Goal: Information Seeking & Learning: Check status

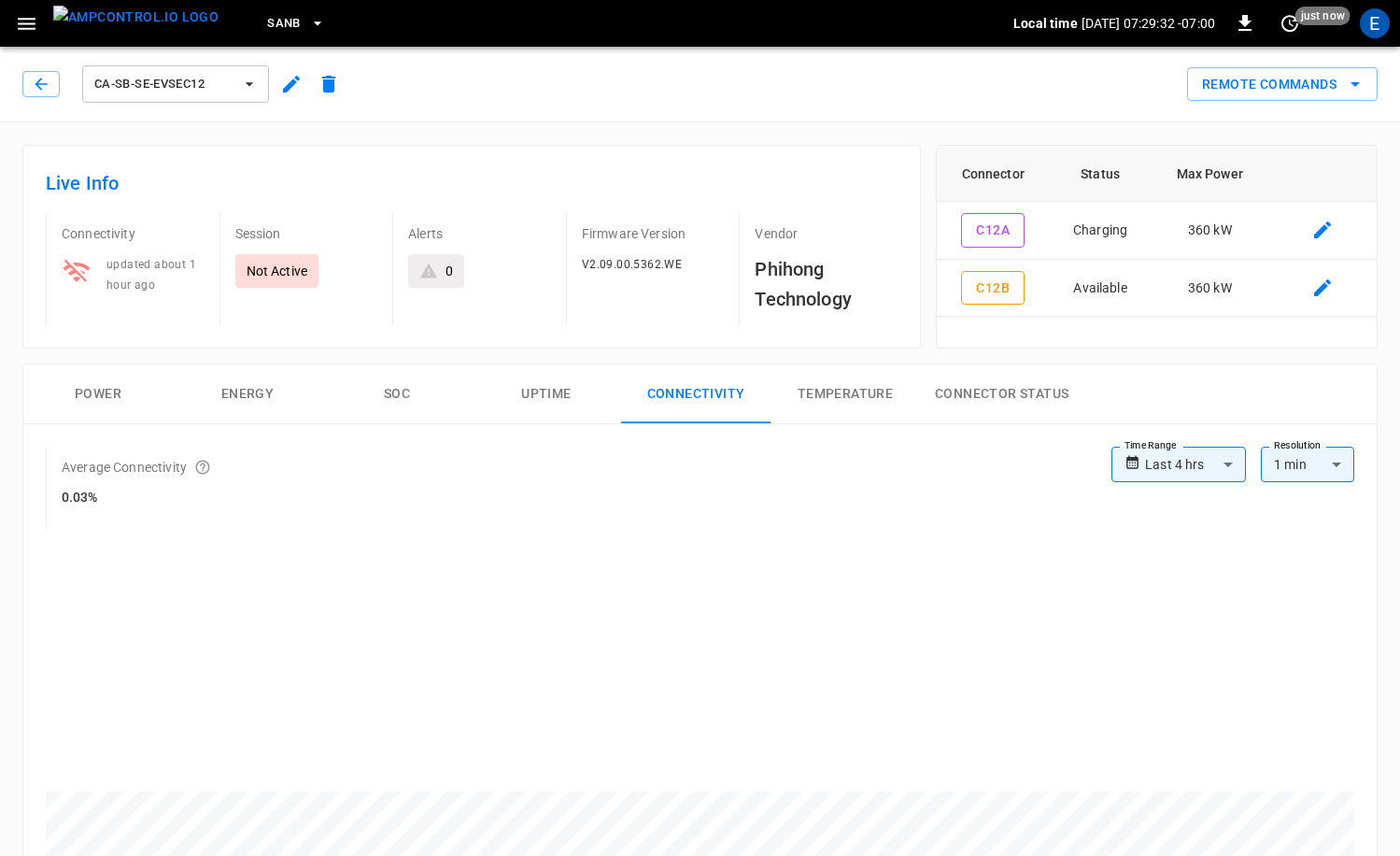
scroll to position [100, 0]
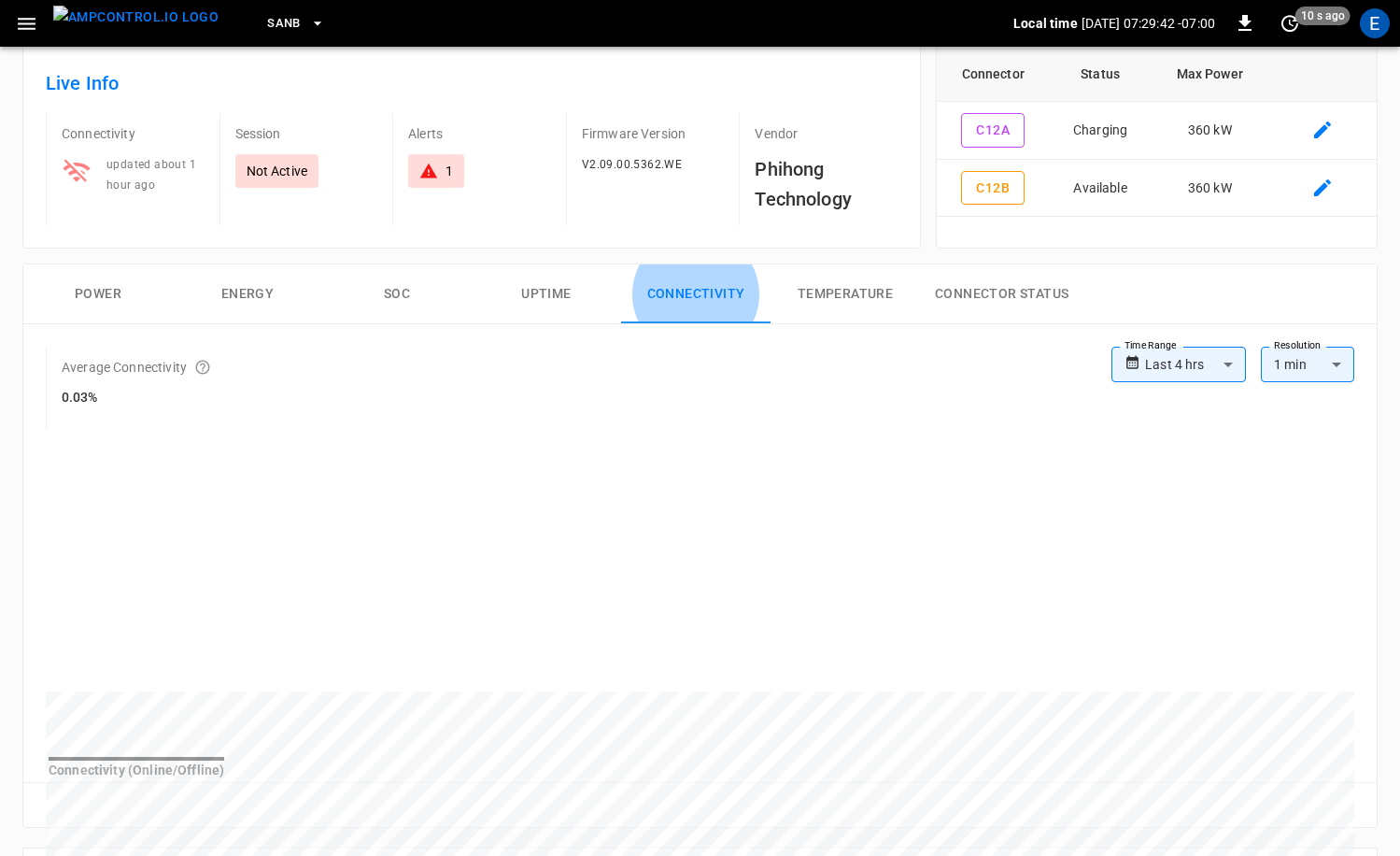
click at [143, 29] on img "menu" at bounding box center [136, 17] width 166 height 23
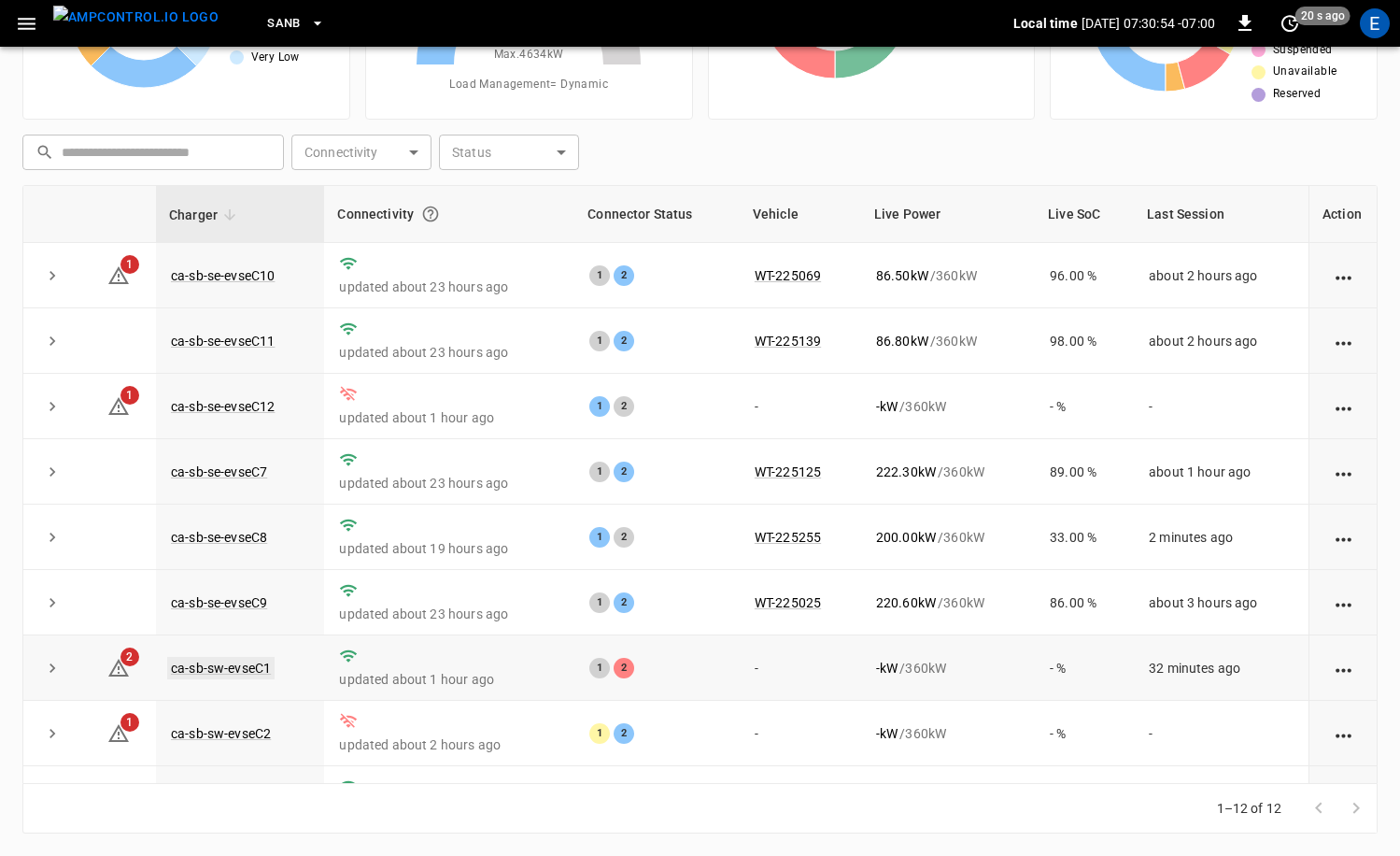
click at [245, 672] on link "ca-sb-sw-evseC1" at bounding box center [221, 667] width 108 height 22
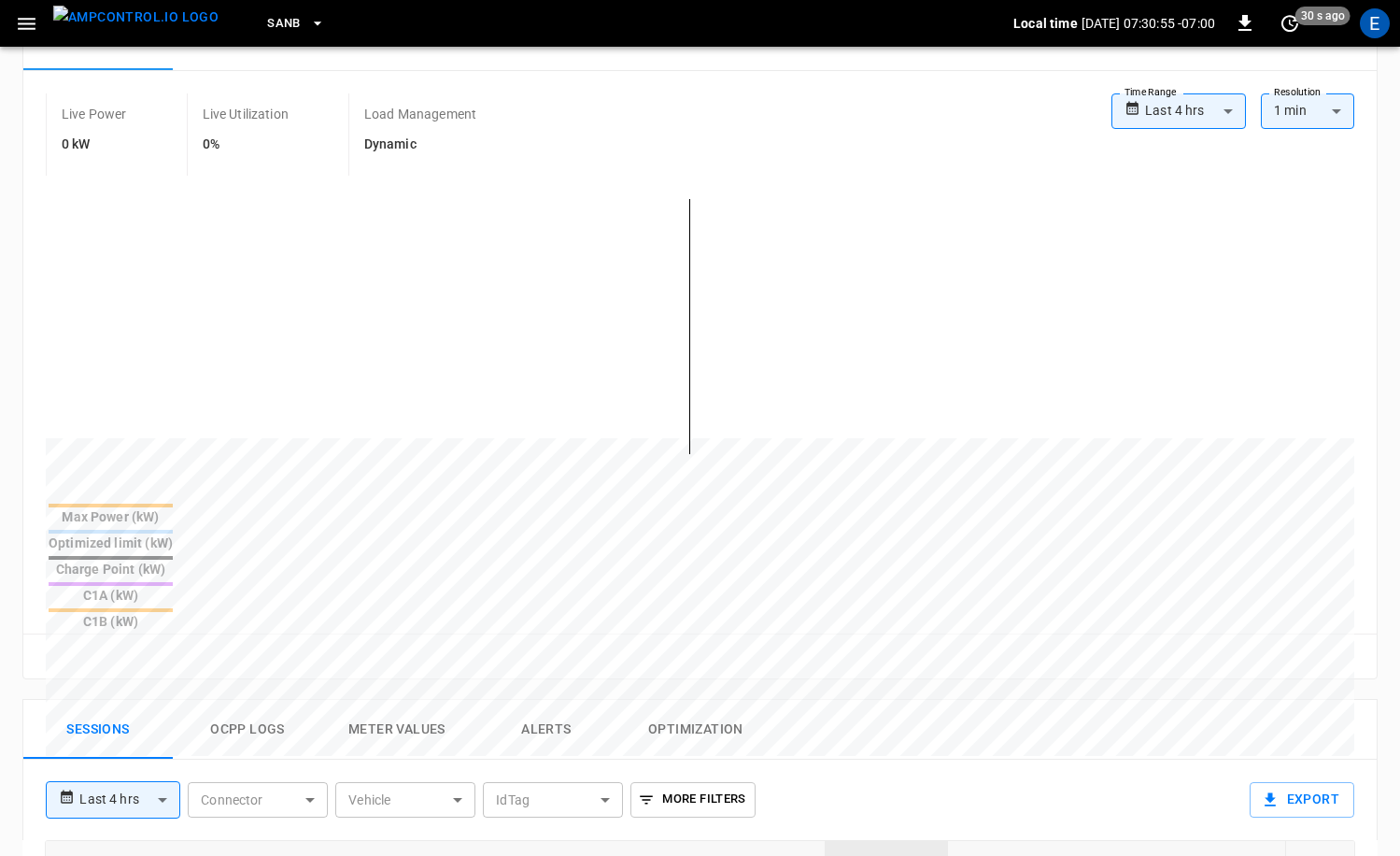
scroll to position [496, 0]
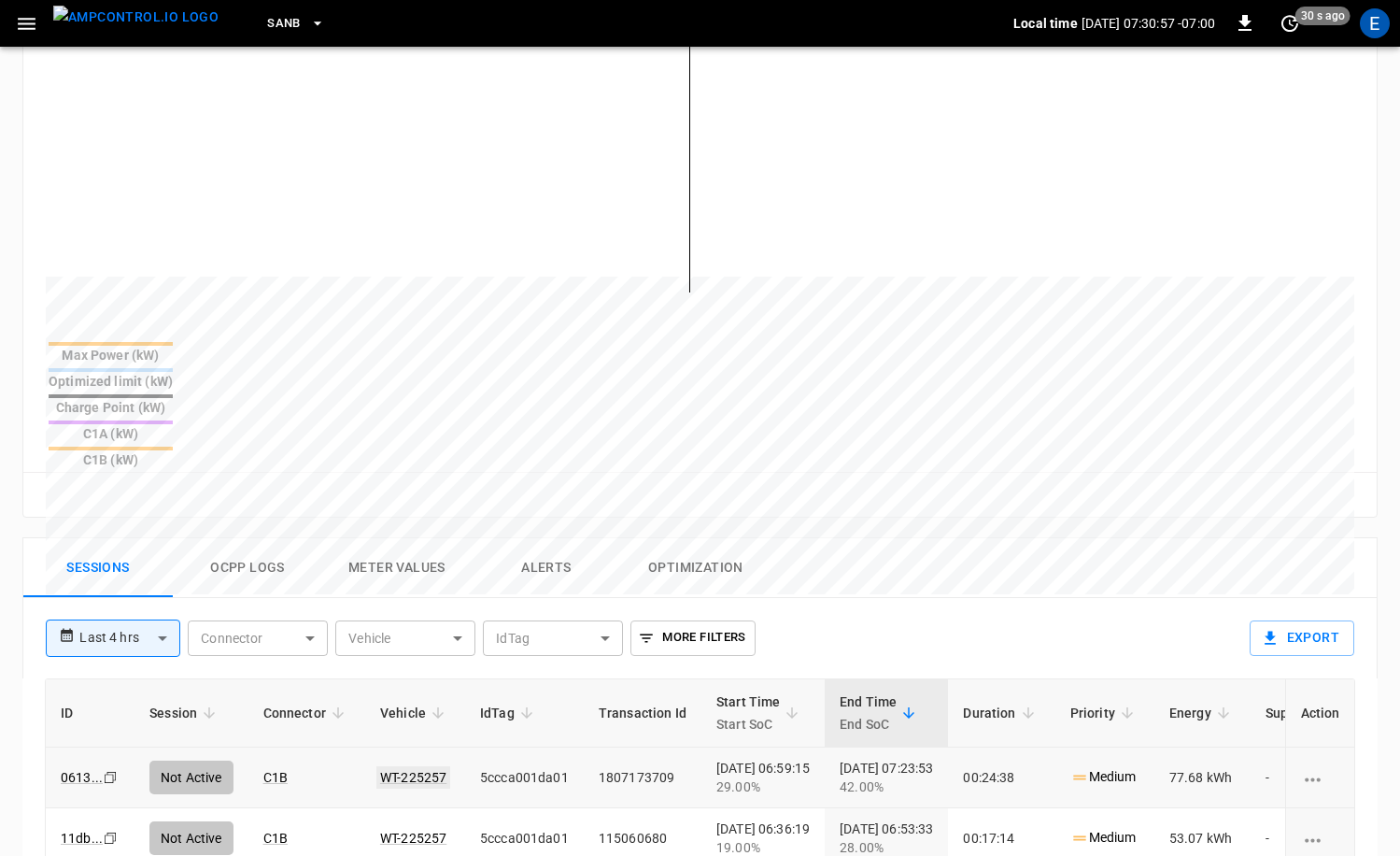
click at [433, 765] on link "WT-225257" at bounding box center [413, 776] width 74 height 22
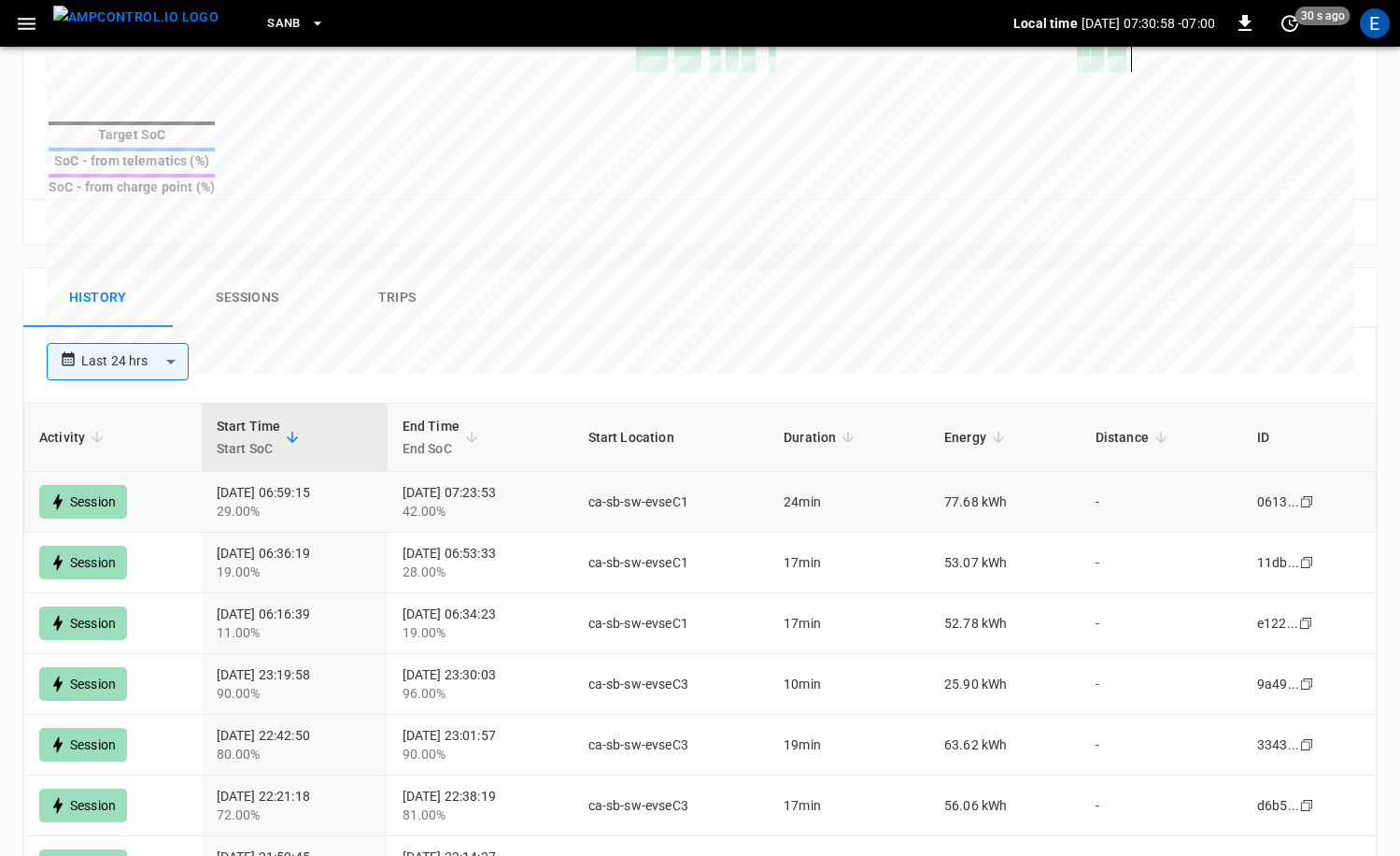
scroll to position [824, 0]
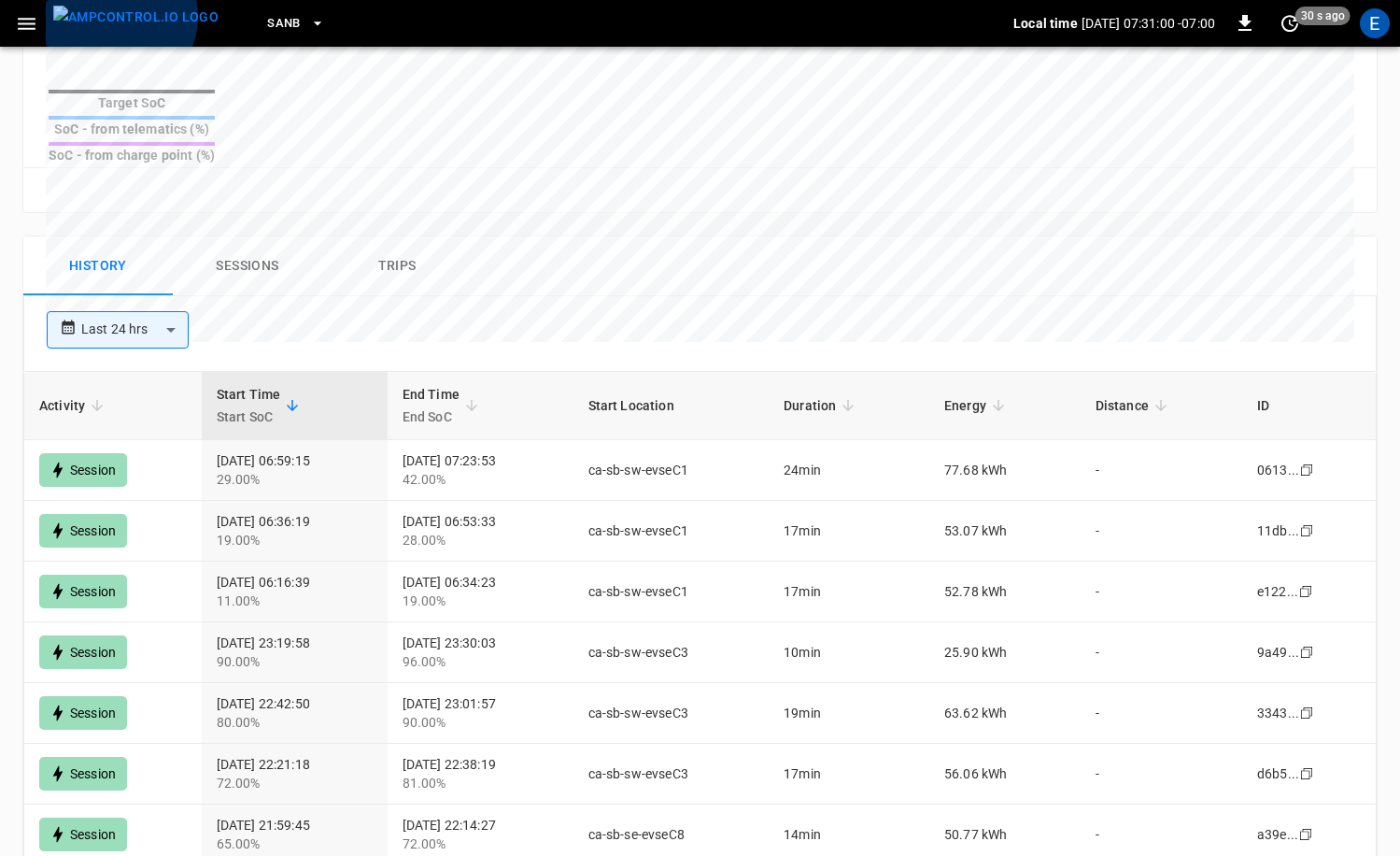
click at [114, 16] on img "menu" at bounding box center [136, 17] width 166 height 23
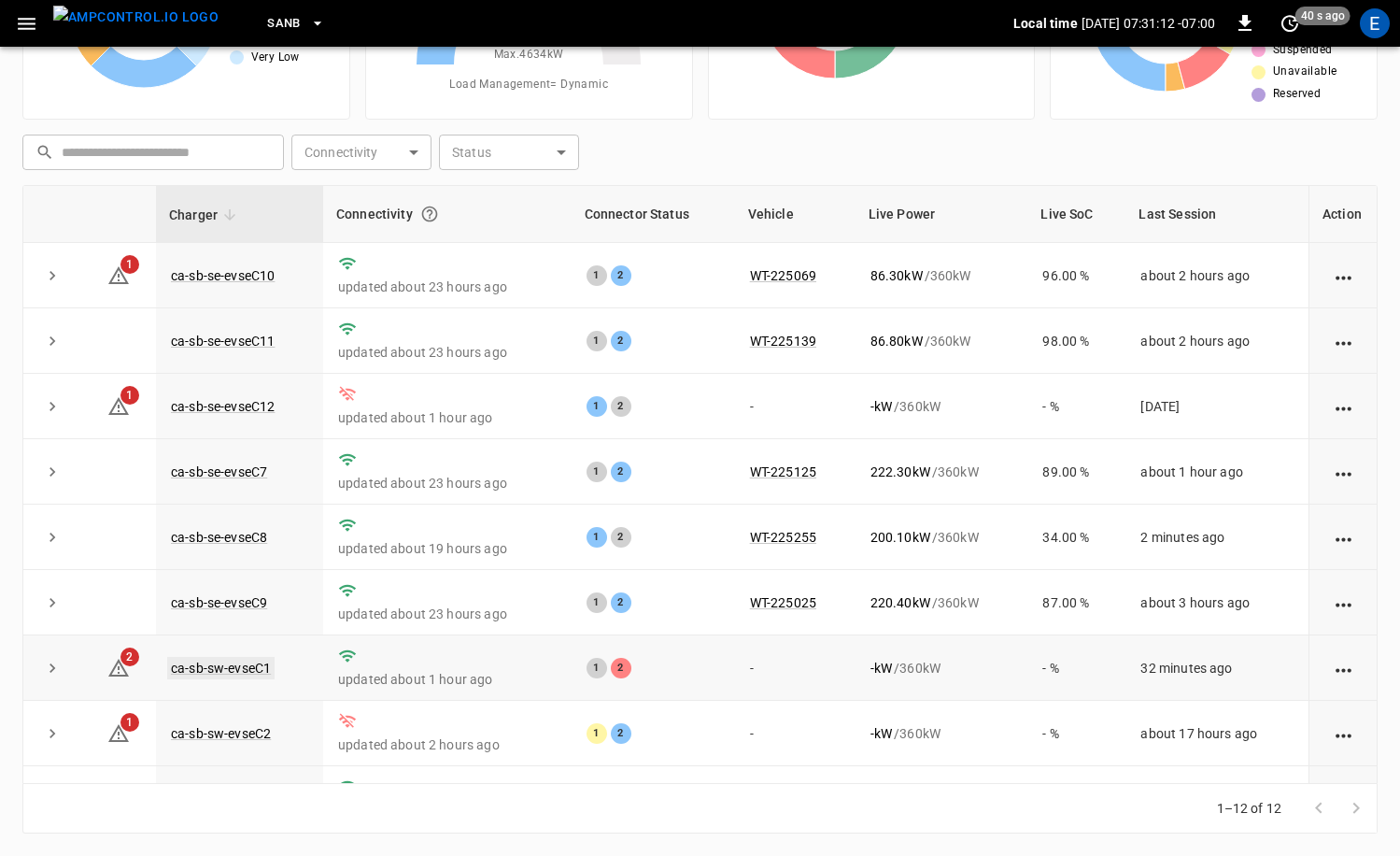
click at [245, 664] on link "ca-sb-sw-evseC1" at bounding box center [221, 667] width 108 height 22
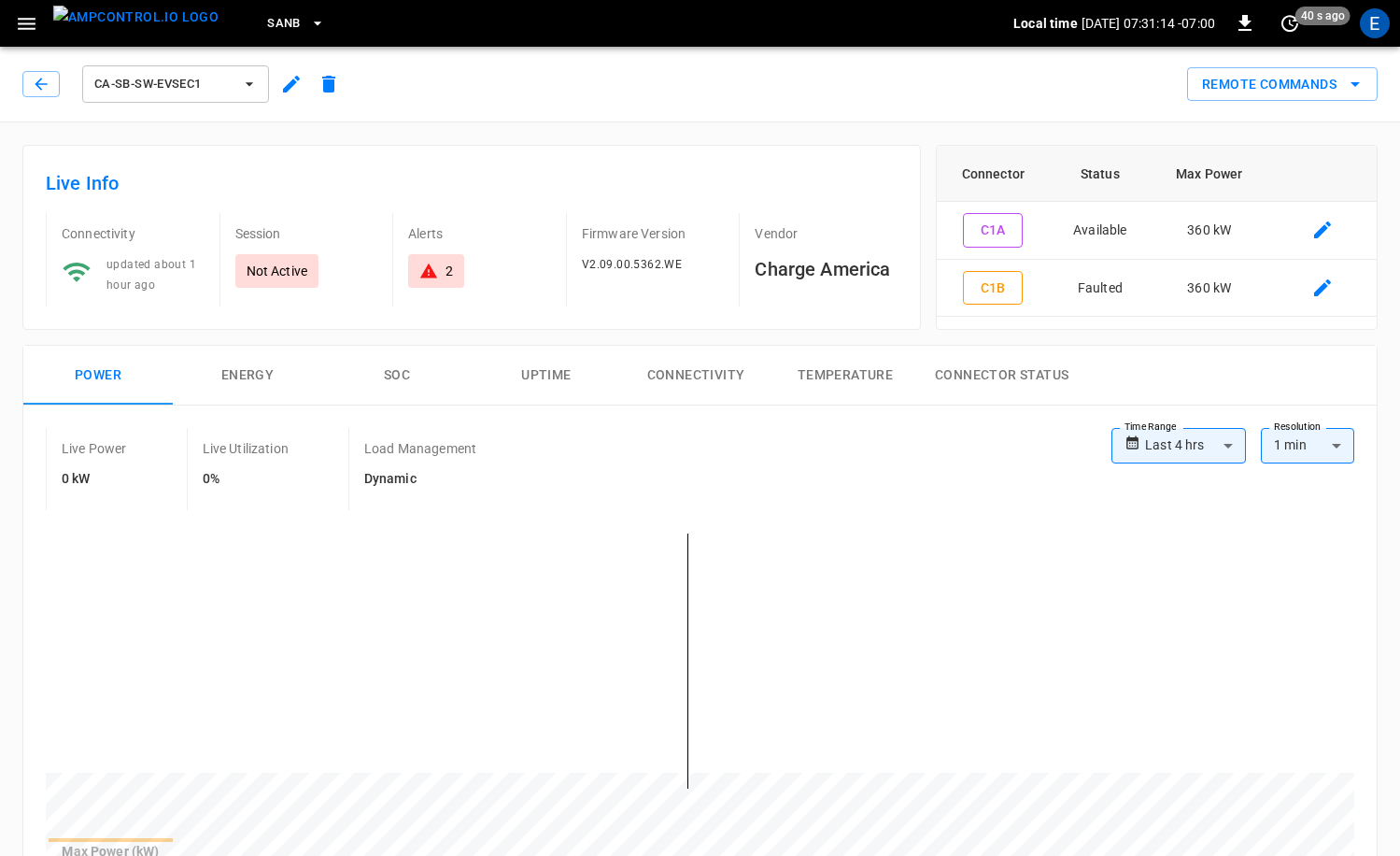
scroll to position [570, 0]
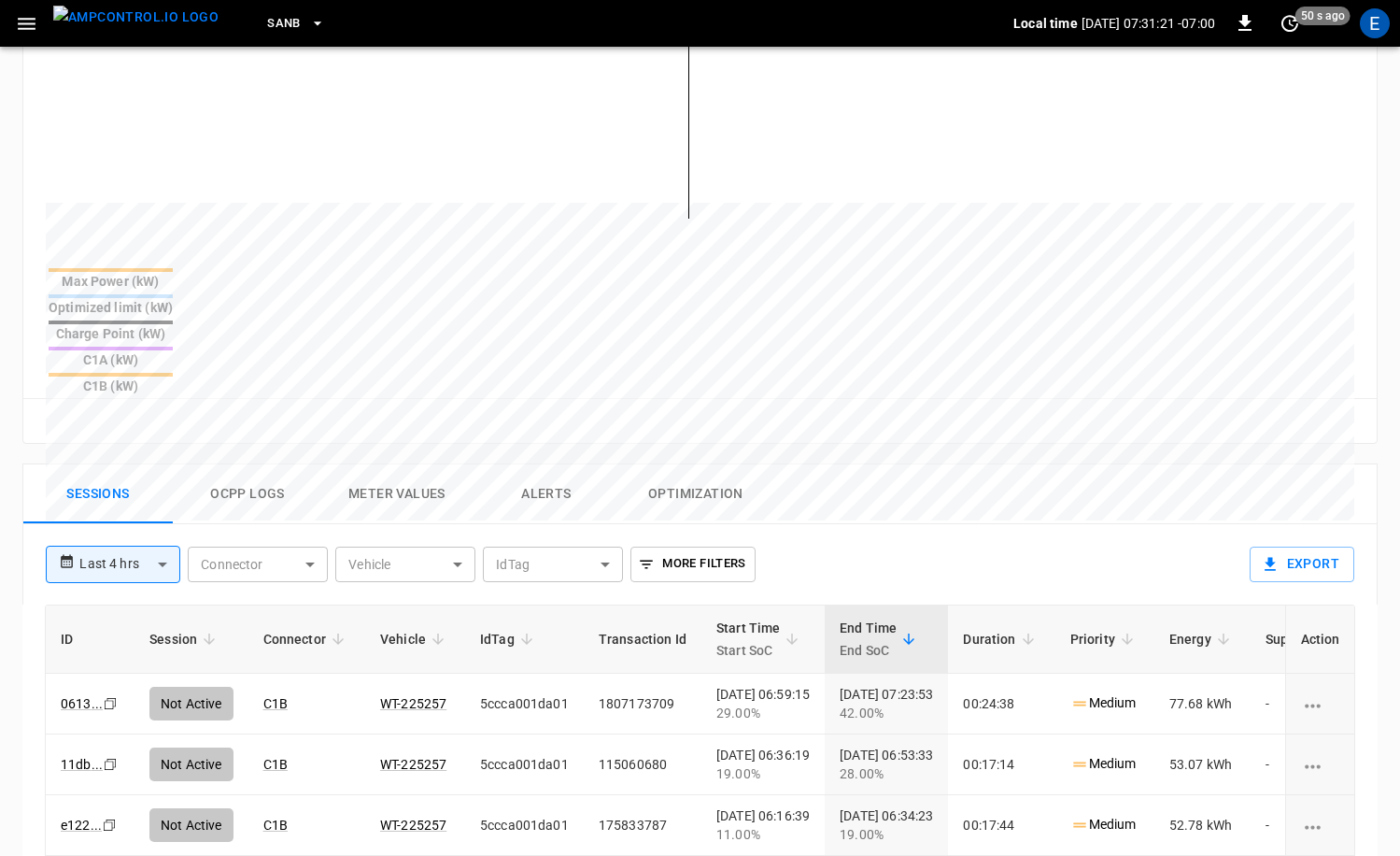
click at [265, 464] on button "Ocpp logs" at bounding box center [246, 494] width 149 height 60
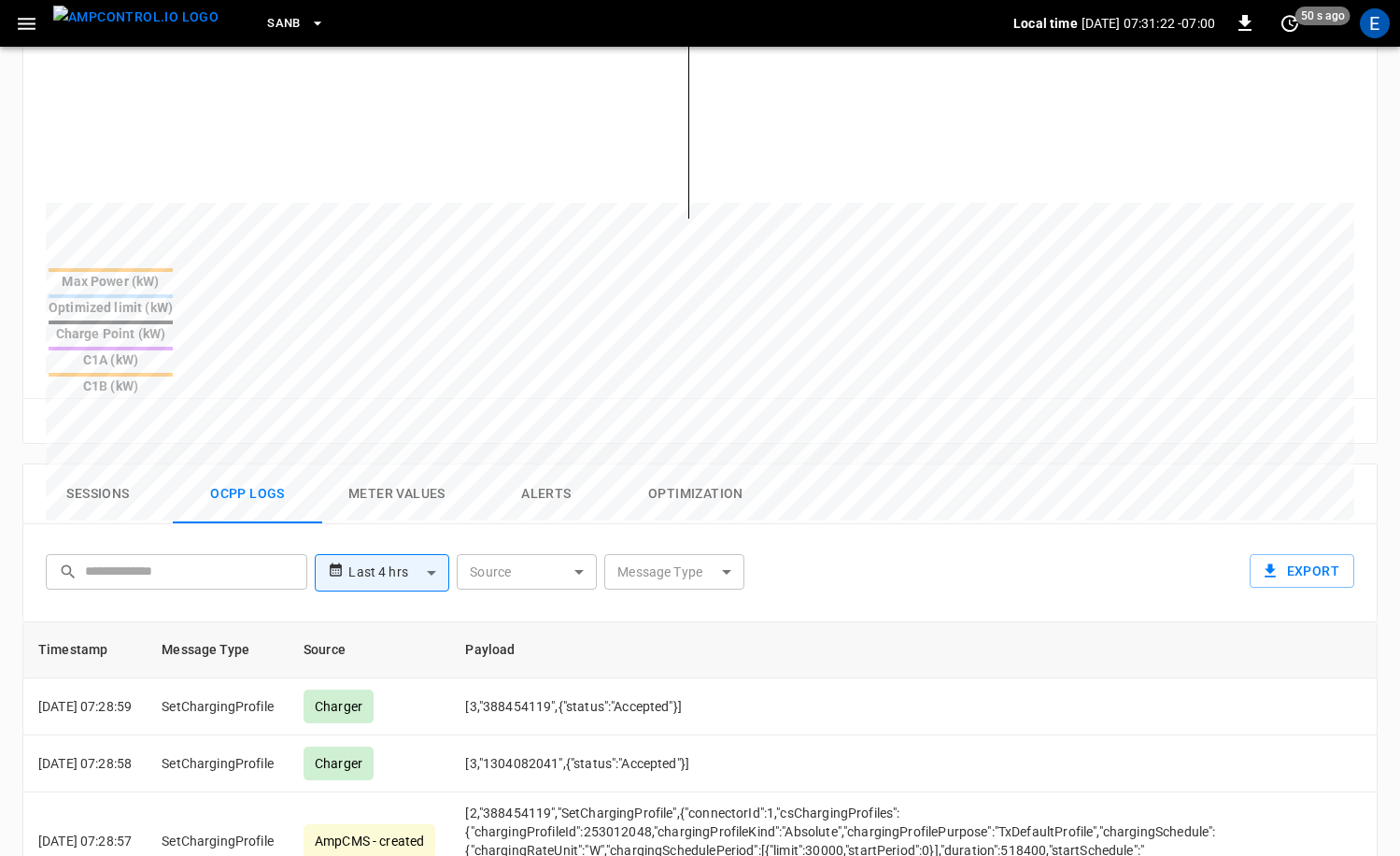
click at [680, 547] on div "Message Type ​ Message Type" at bounding box center [674, 569] width 147 height 45
click at [674, 476] on body "**********" at bounding box center [700, 361] width 1400 height 1862
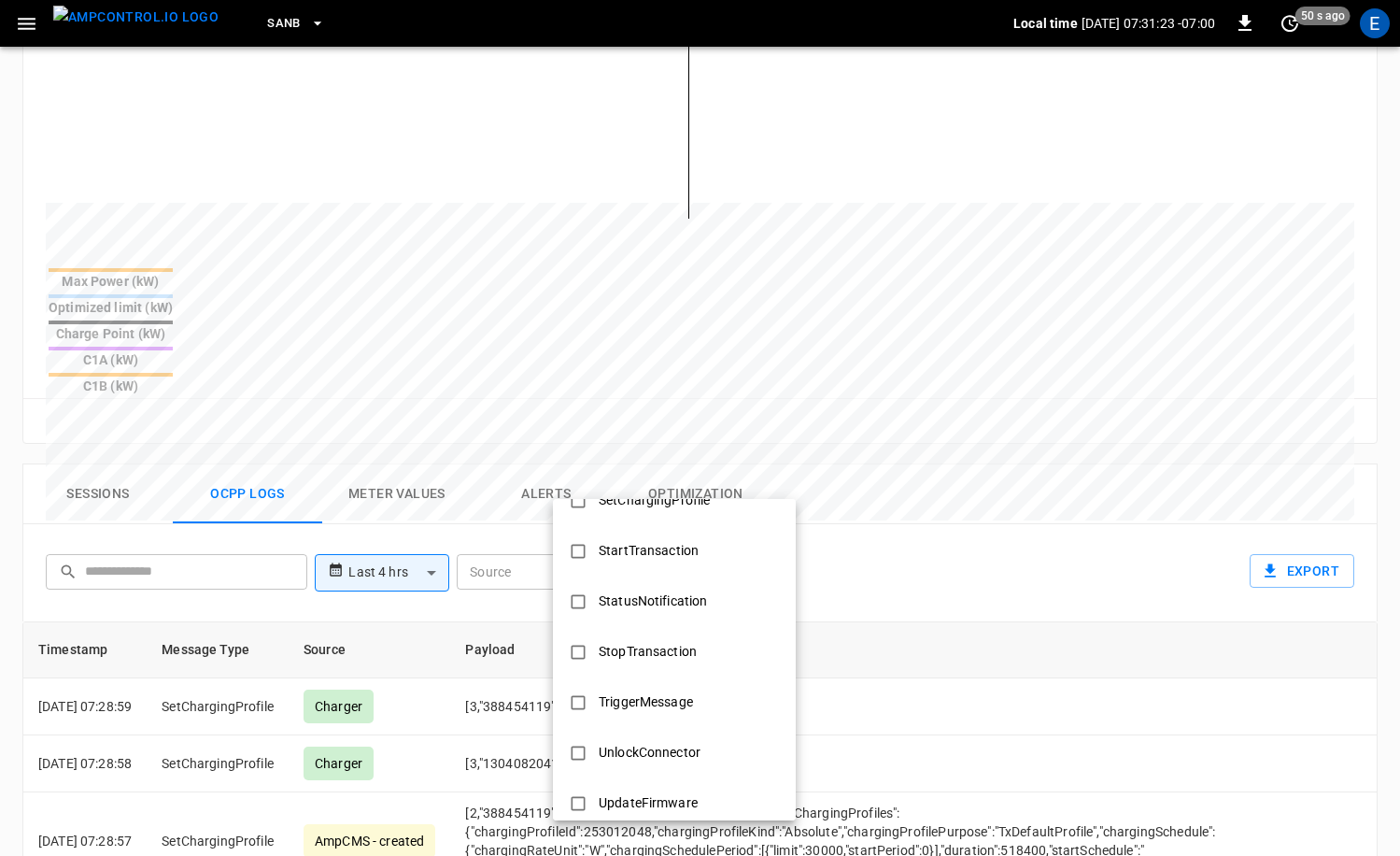
scroll to position [904, 0]
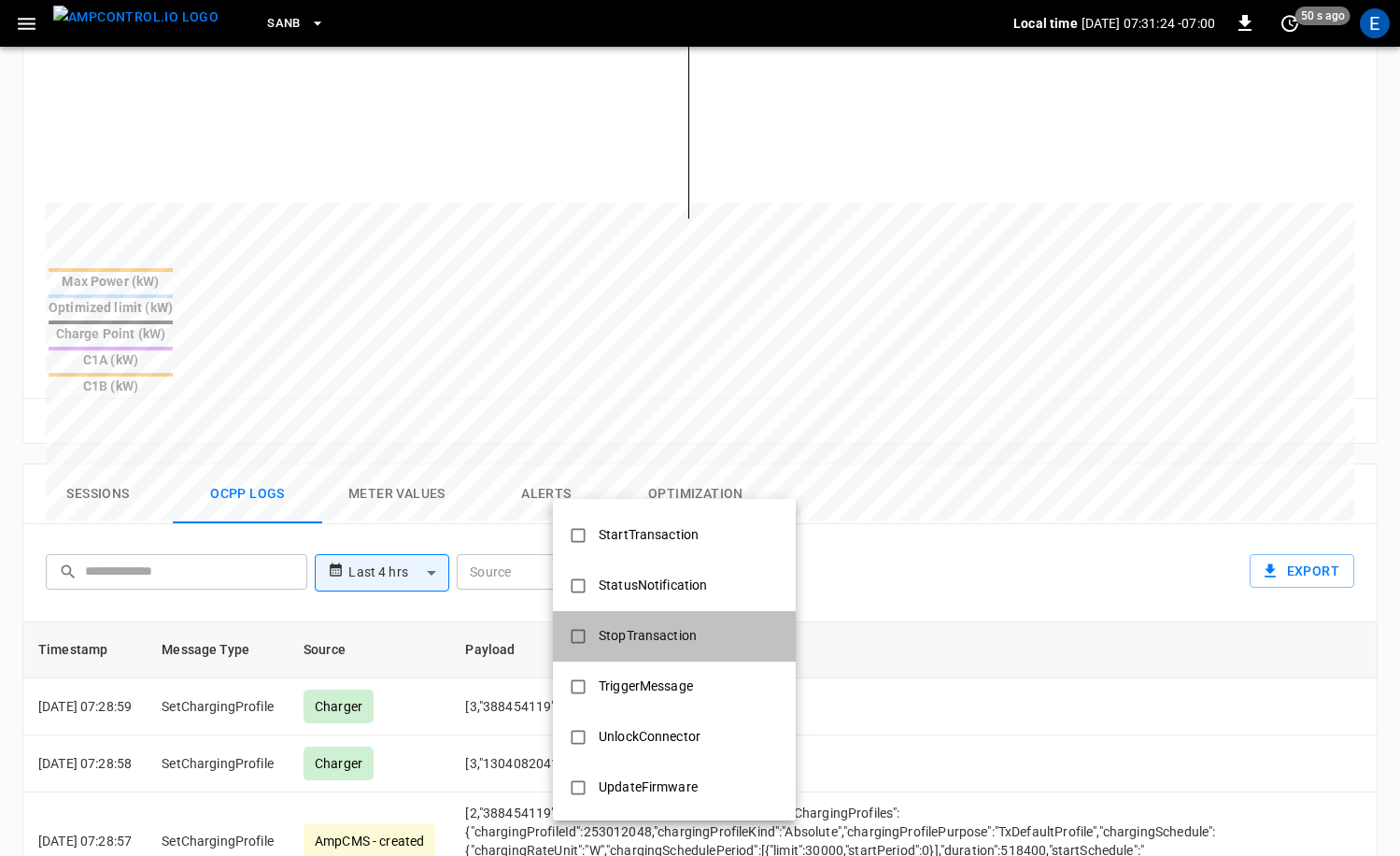
click at [647, 640] on div "StopTransaction" at bounding box center [647, 636] width 120 height 35
type input "**********"
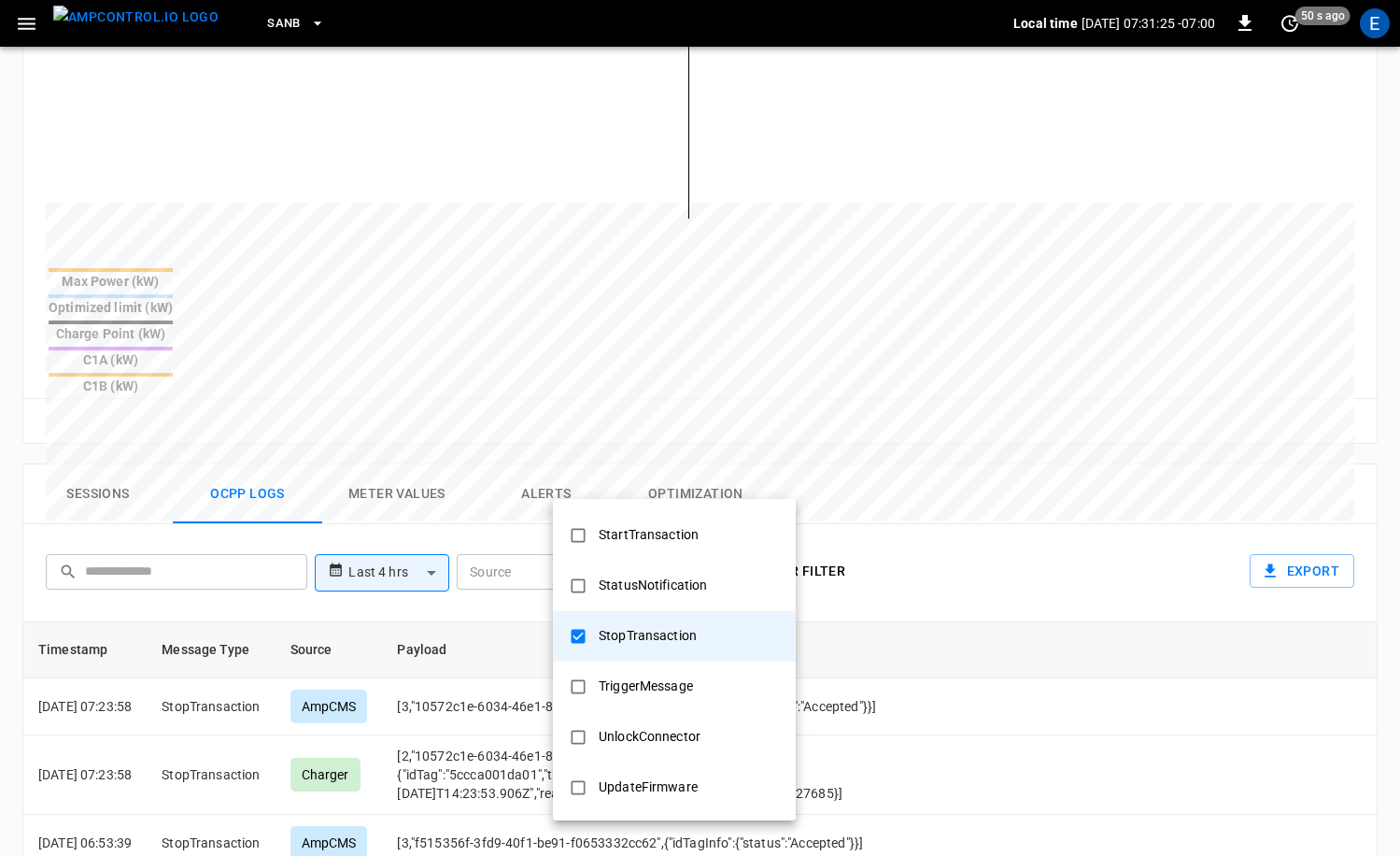
click at [1176, 636] on div at bounding box center [700, 428] width 1400 height 856
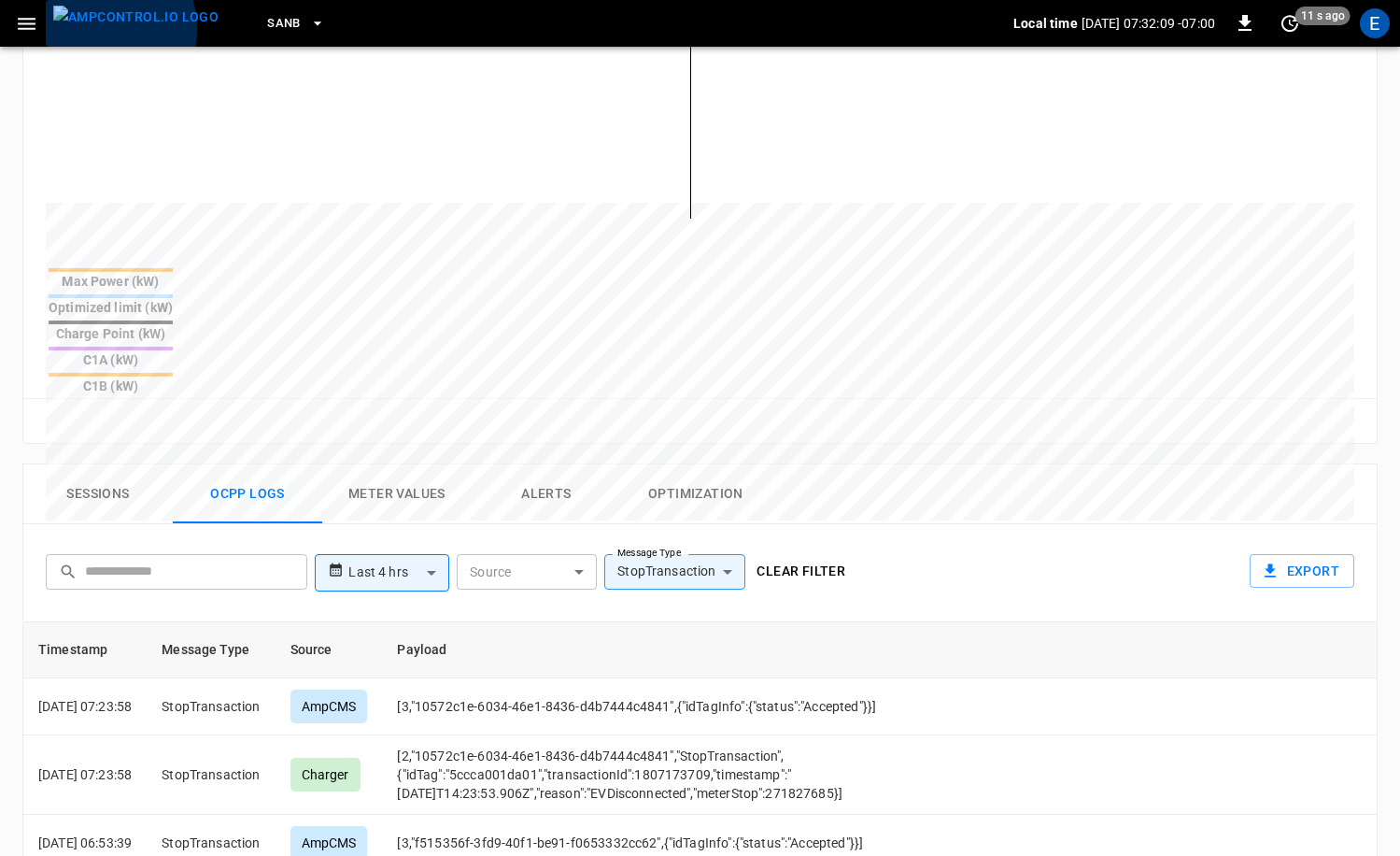
click at [87, 29] on img "menu" at bounding box center [136, 17] width 166 height 23
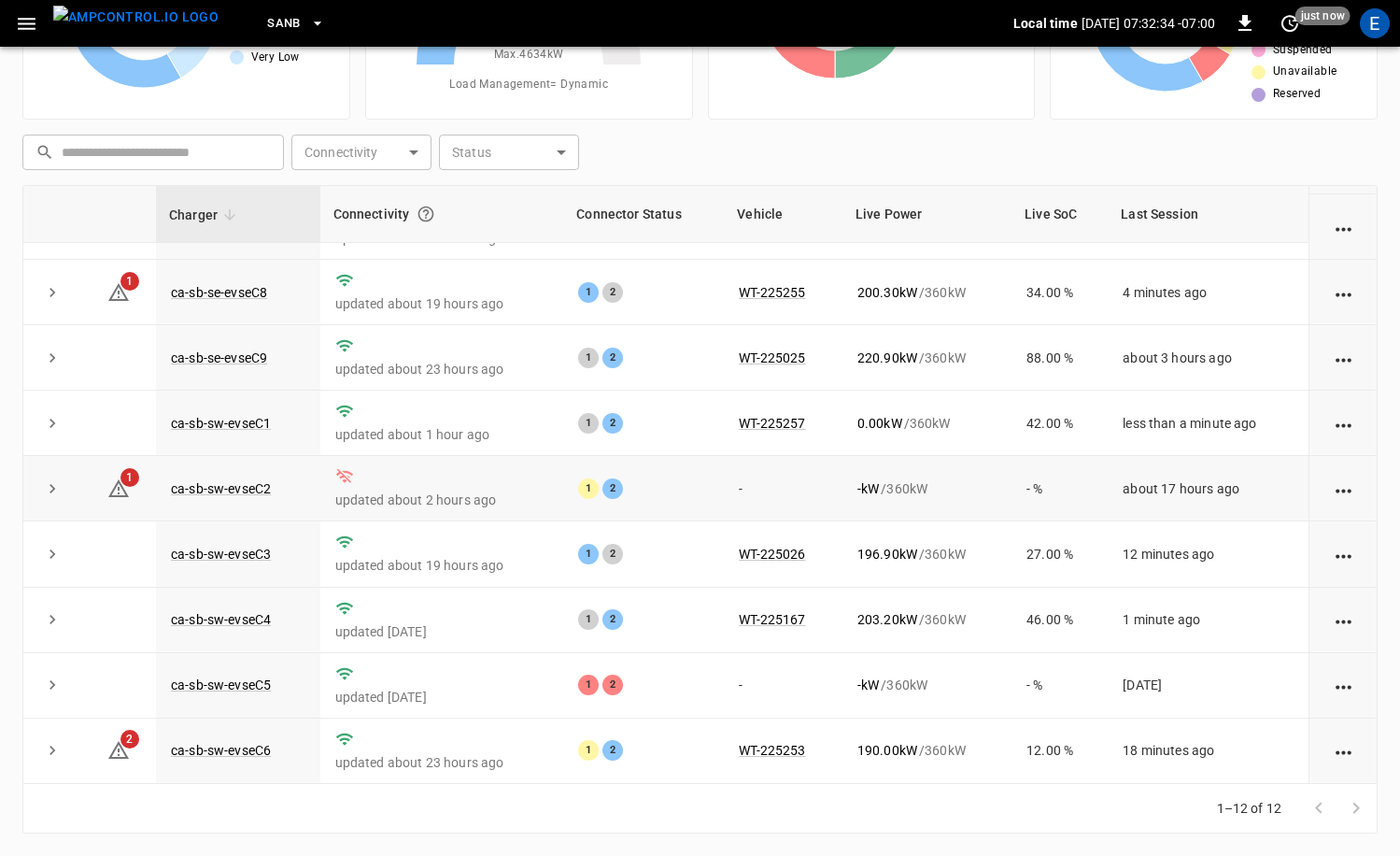
scroll to position [243, 0]
